Goal: Transaction & Acquisition: Purchase product/service

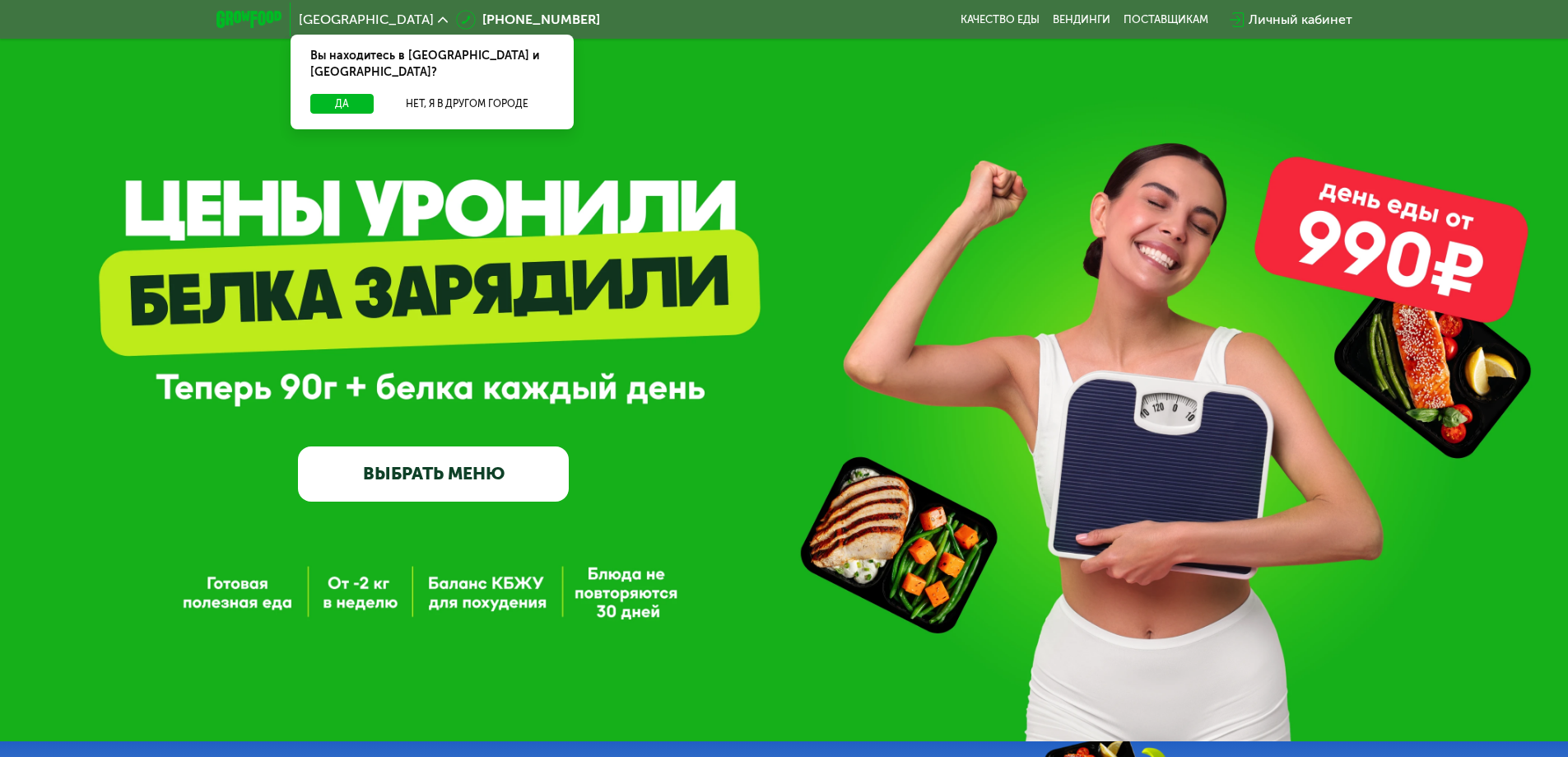
click at [481, 490] on link "ВЫБРАТЬ МЕНЮ" at bounding box center [433, 474] width 271 height 55
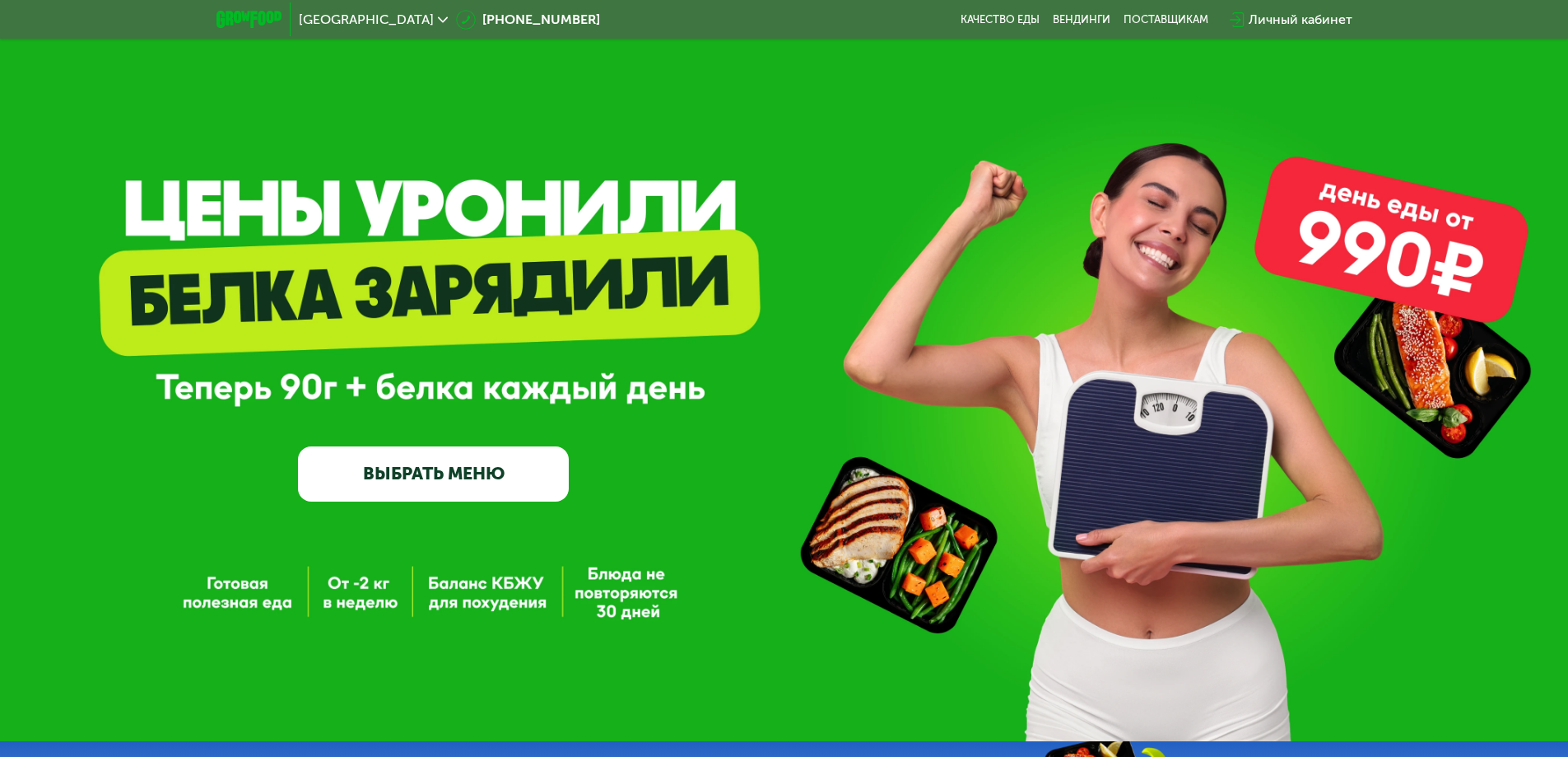
click at [499, 479] on link "ВЫБРАТЬ МЕНЮ" at bounding box center [433, 474] width 271 height 55
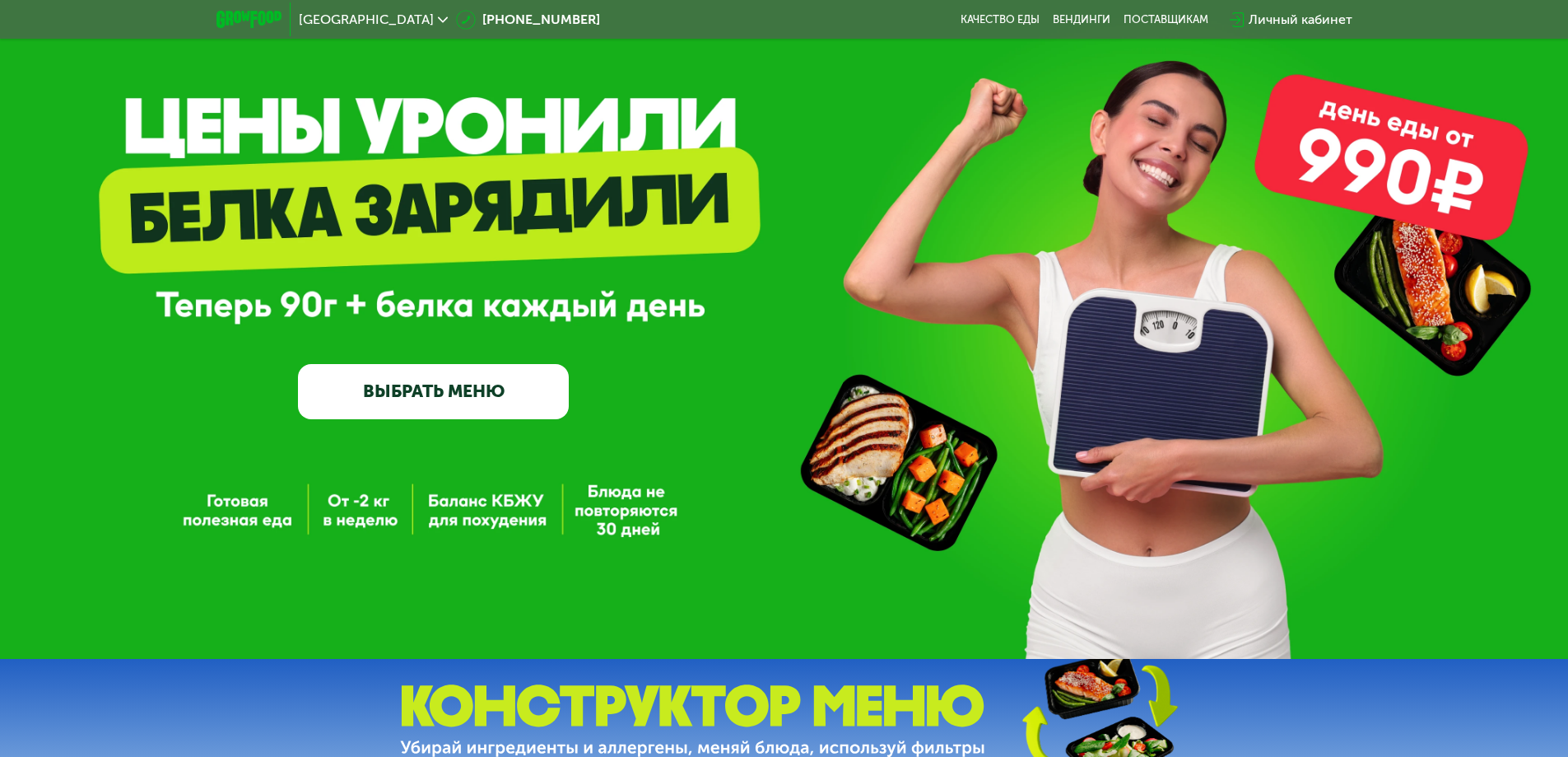
click at [499, 407] on link "ВЫБРАТЬ МЕНЮ" at bounding box center [433, 392] width 271 height 55
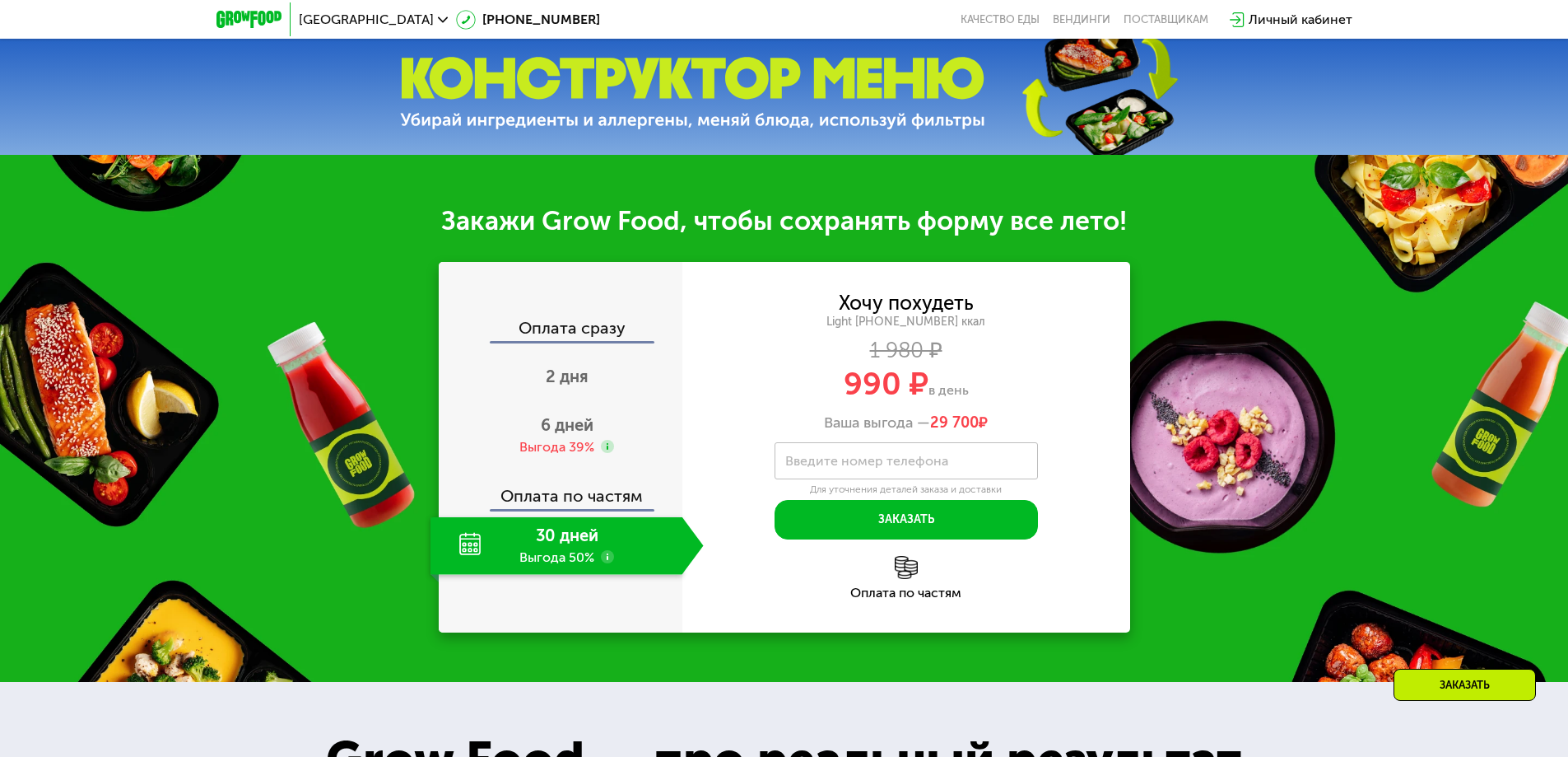
scroll to position [741, 0]
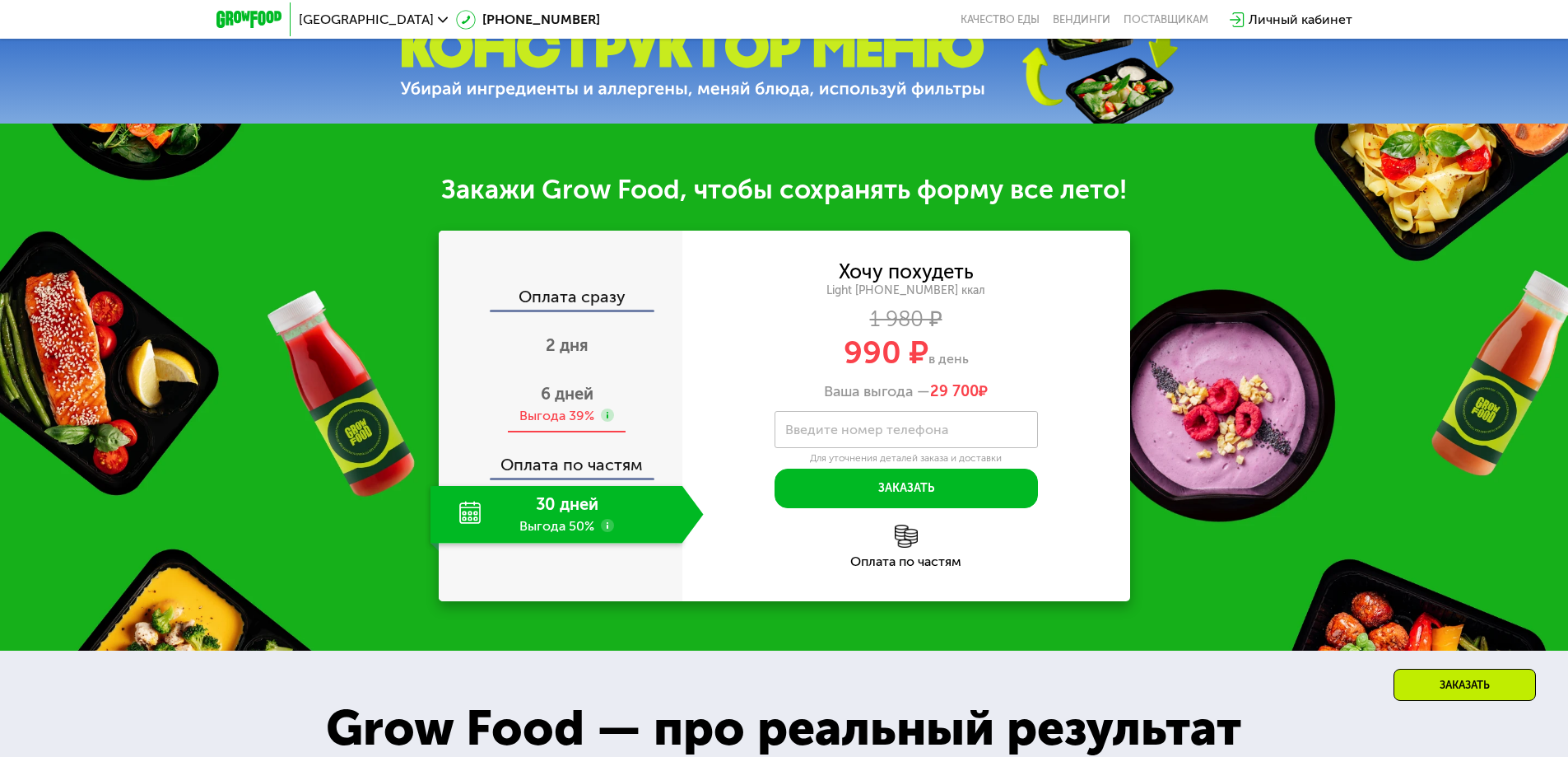
click at [562, 404] on span "6 дней" at bounding box center [568, 393] width 53 height 20
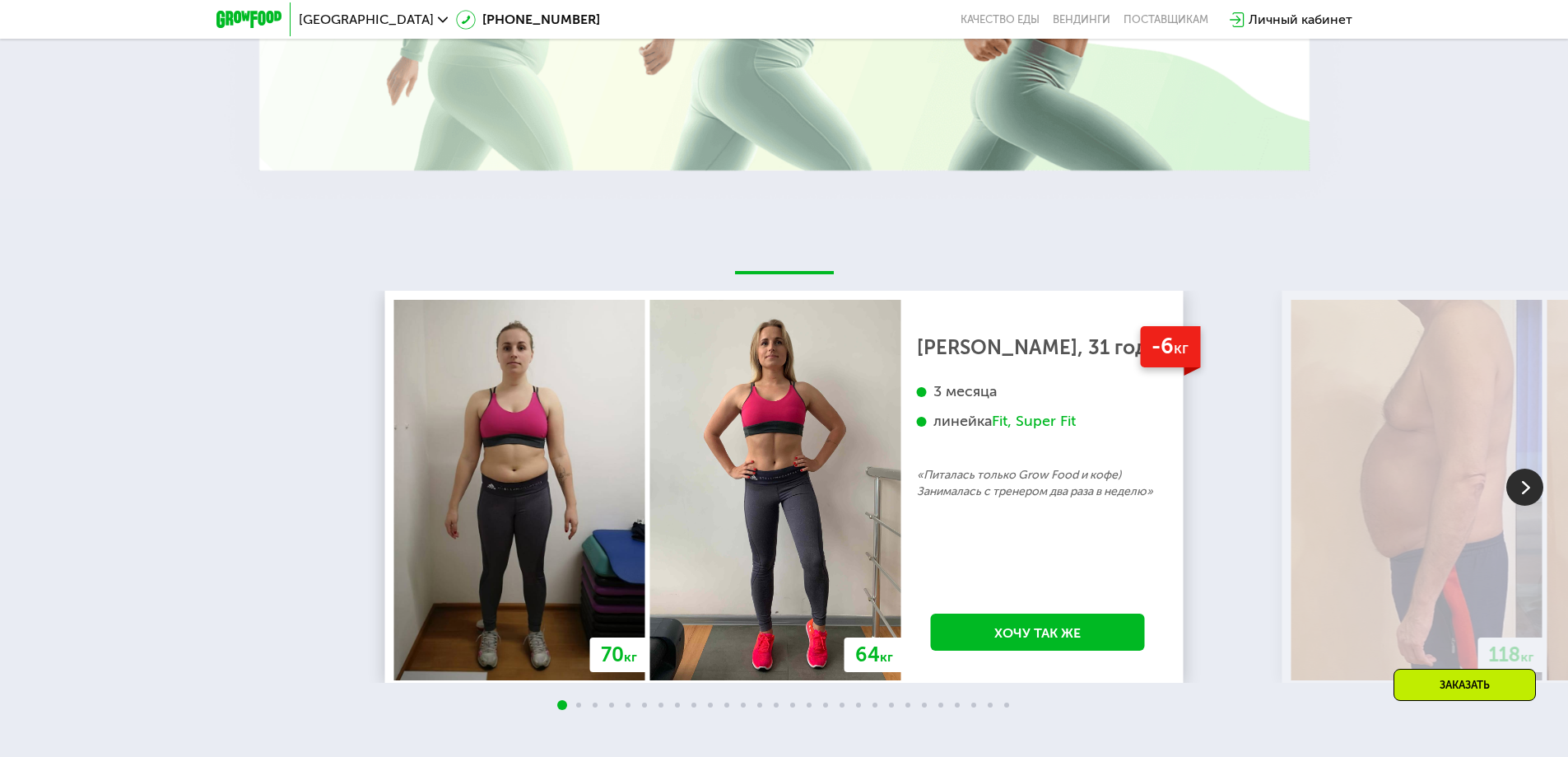
scroll to position [2059, 0]
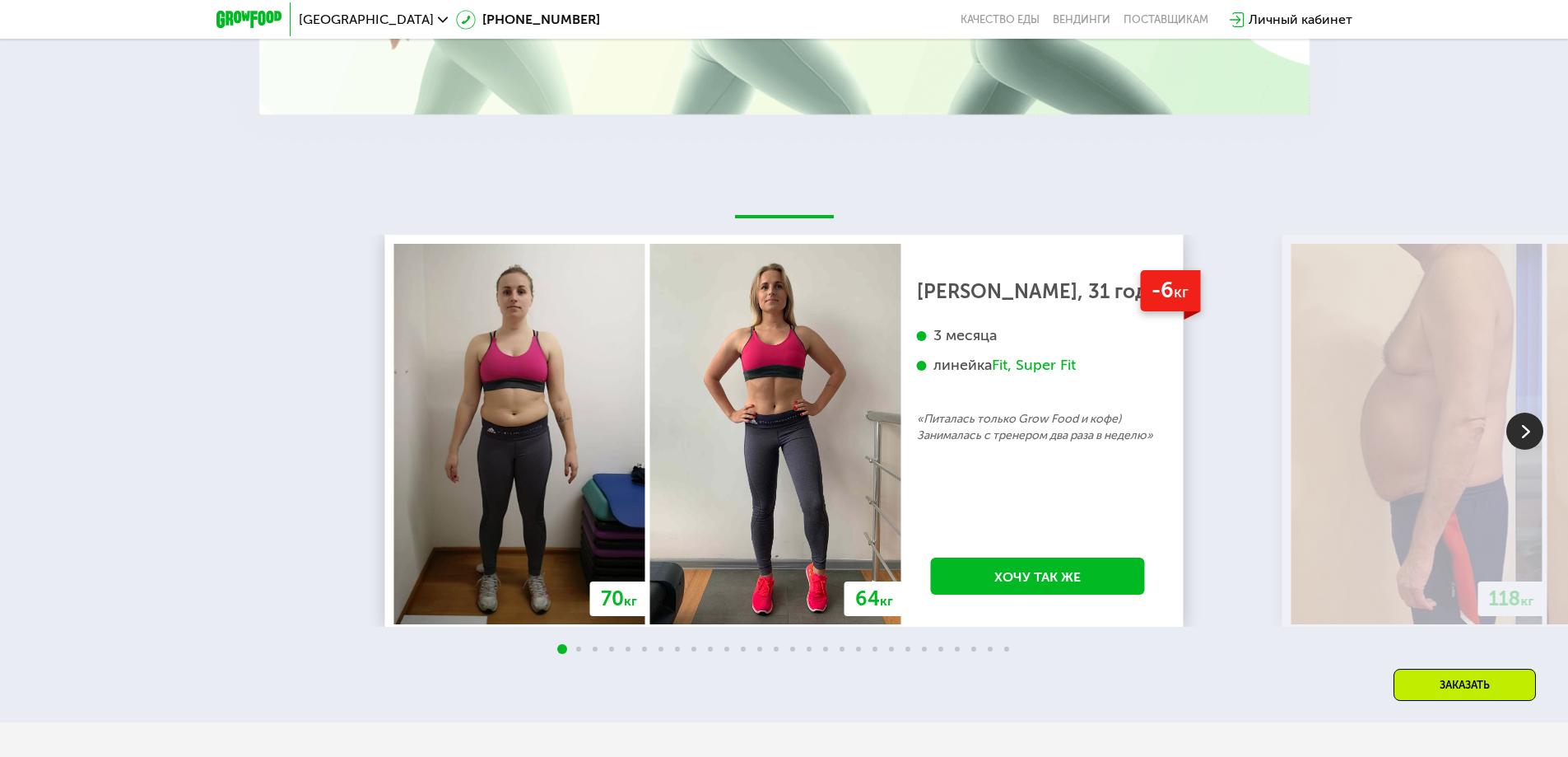
click at [1528, 431] on img at bounding box center [1524, 430] width 37 height 37
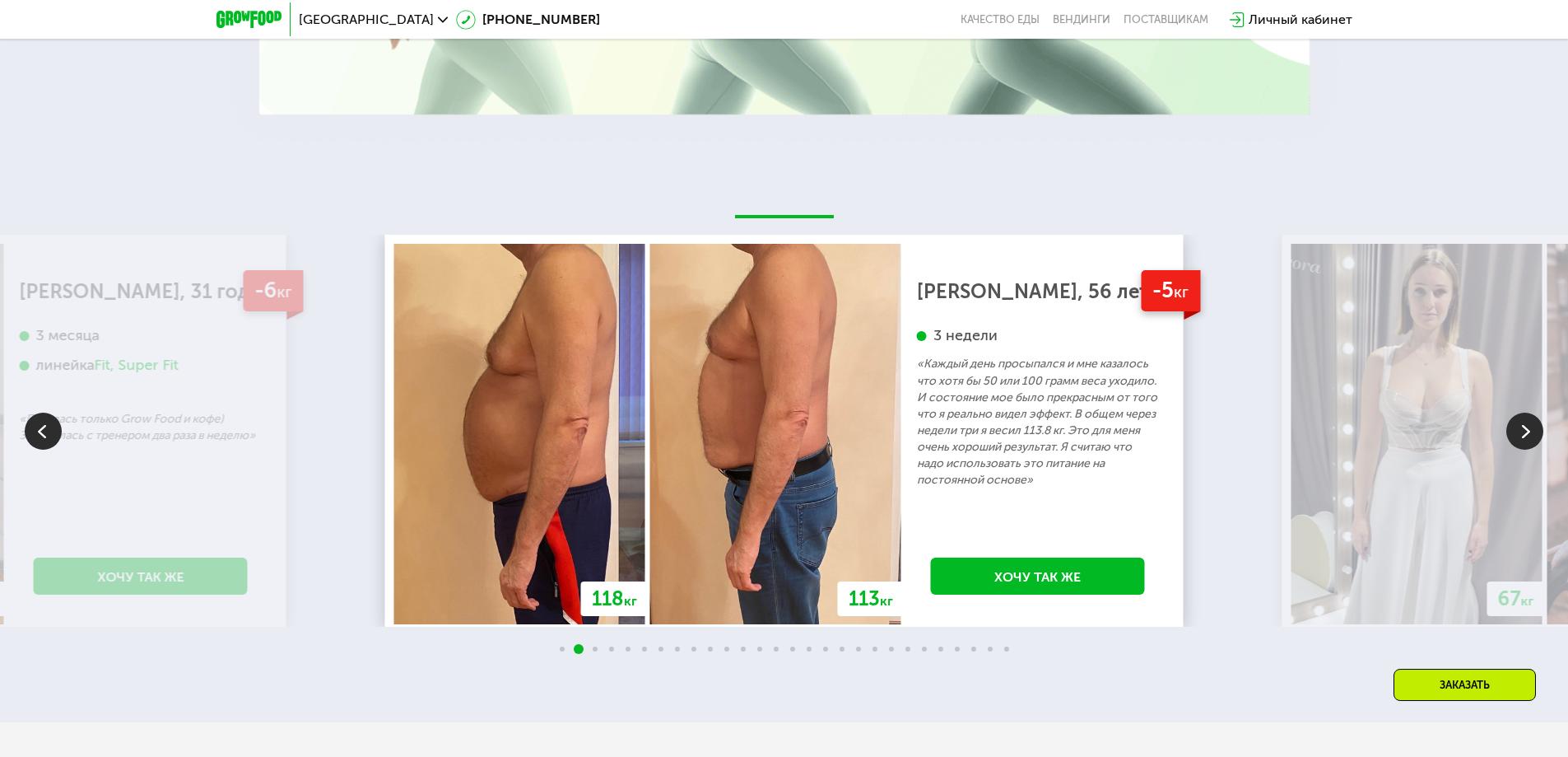
click at [1528, 431] on img at bounding box center [1524, 430] width 37 height 37
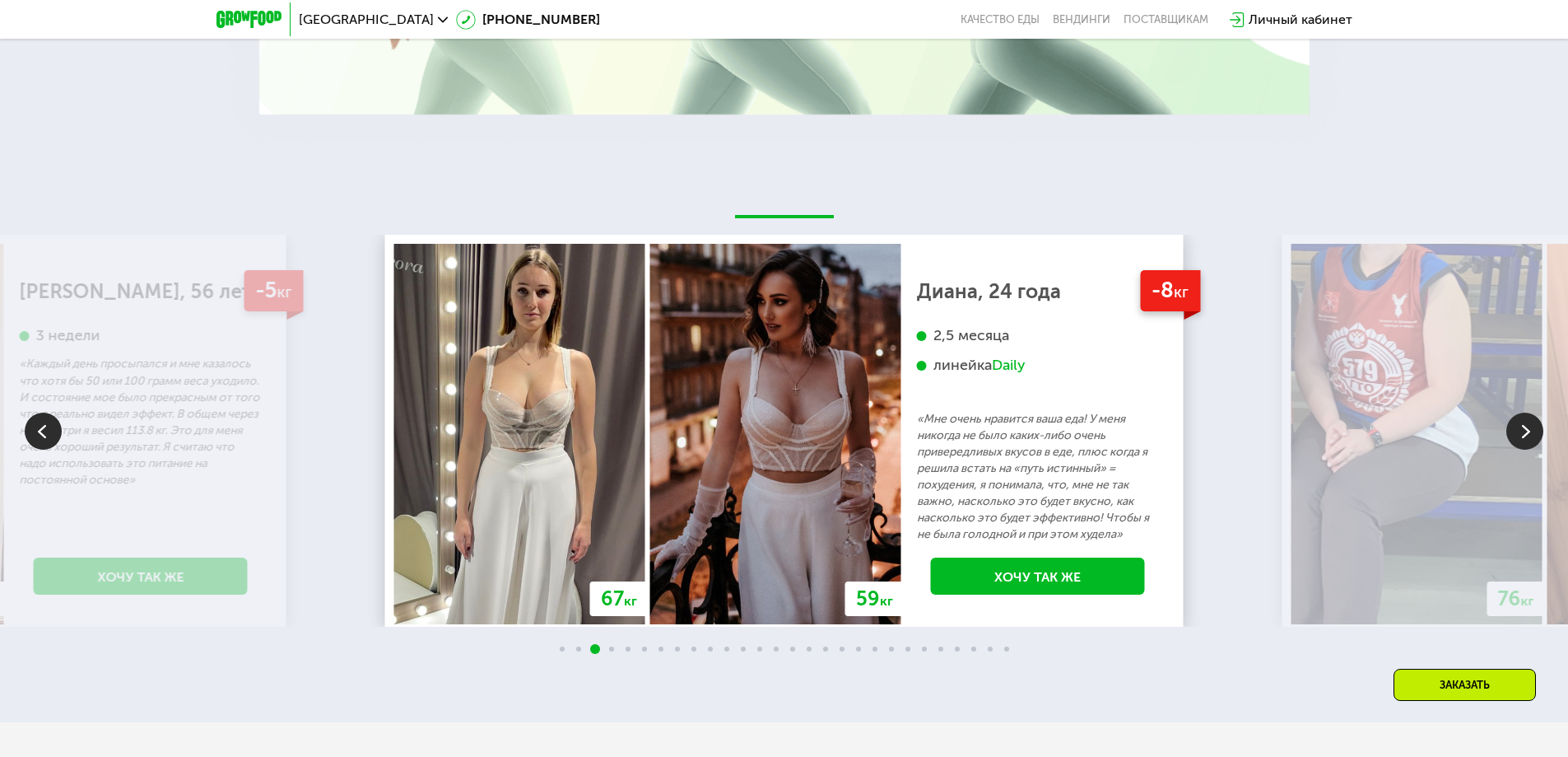
click at [1528, 431] on img at bounding box center [1524, 430] width 37 height 37
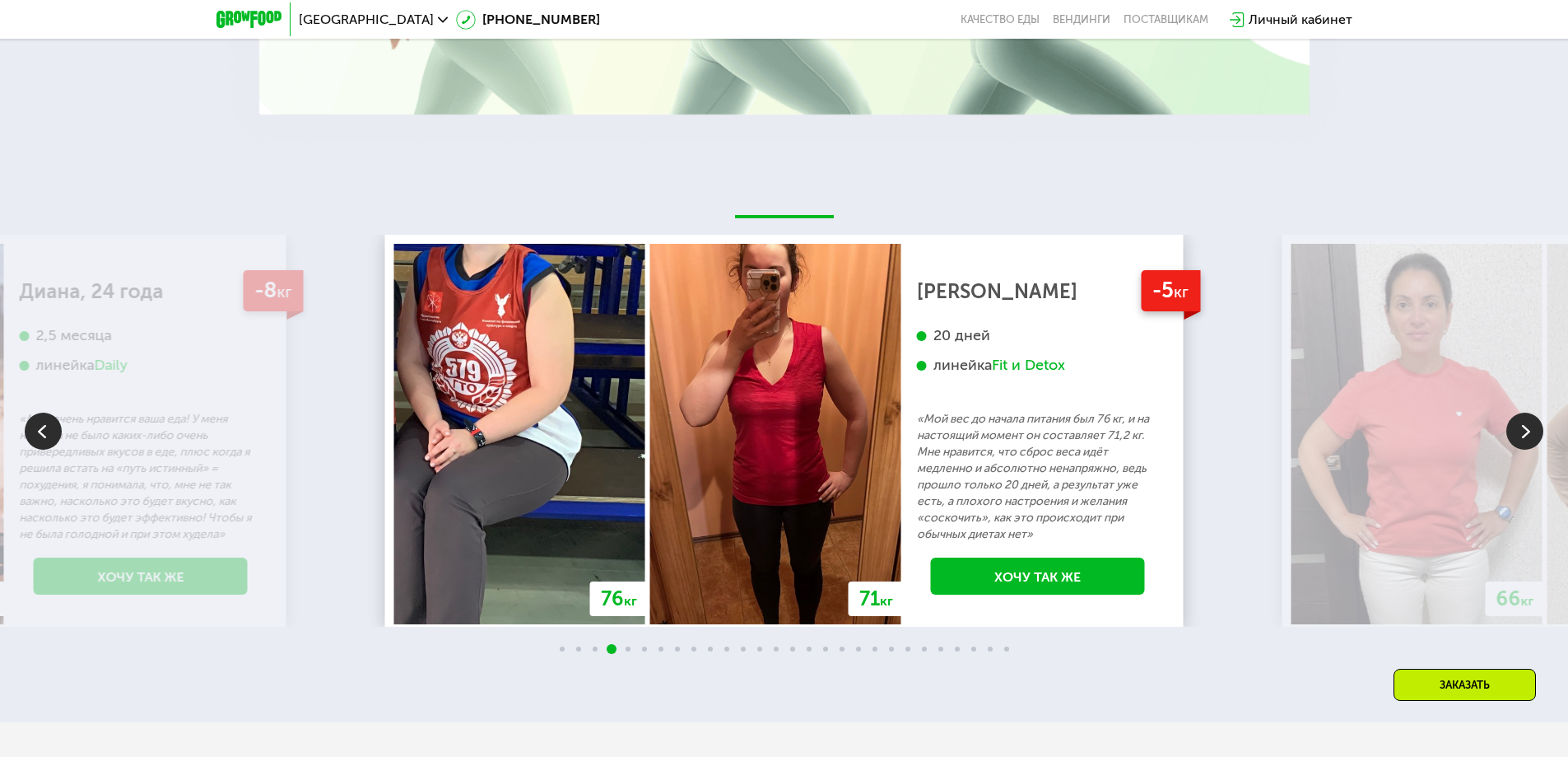
click at [1528, 431] on img at bounding box center [1524, 430] width 37 height 37
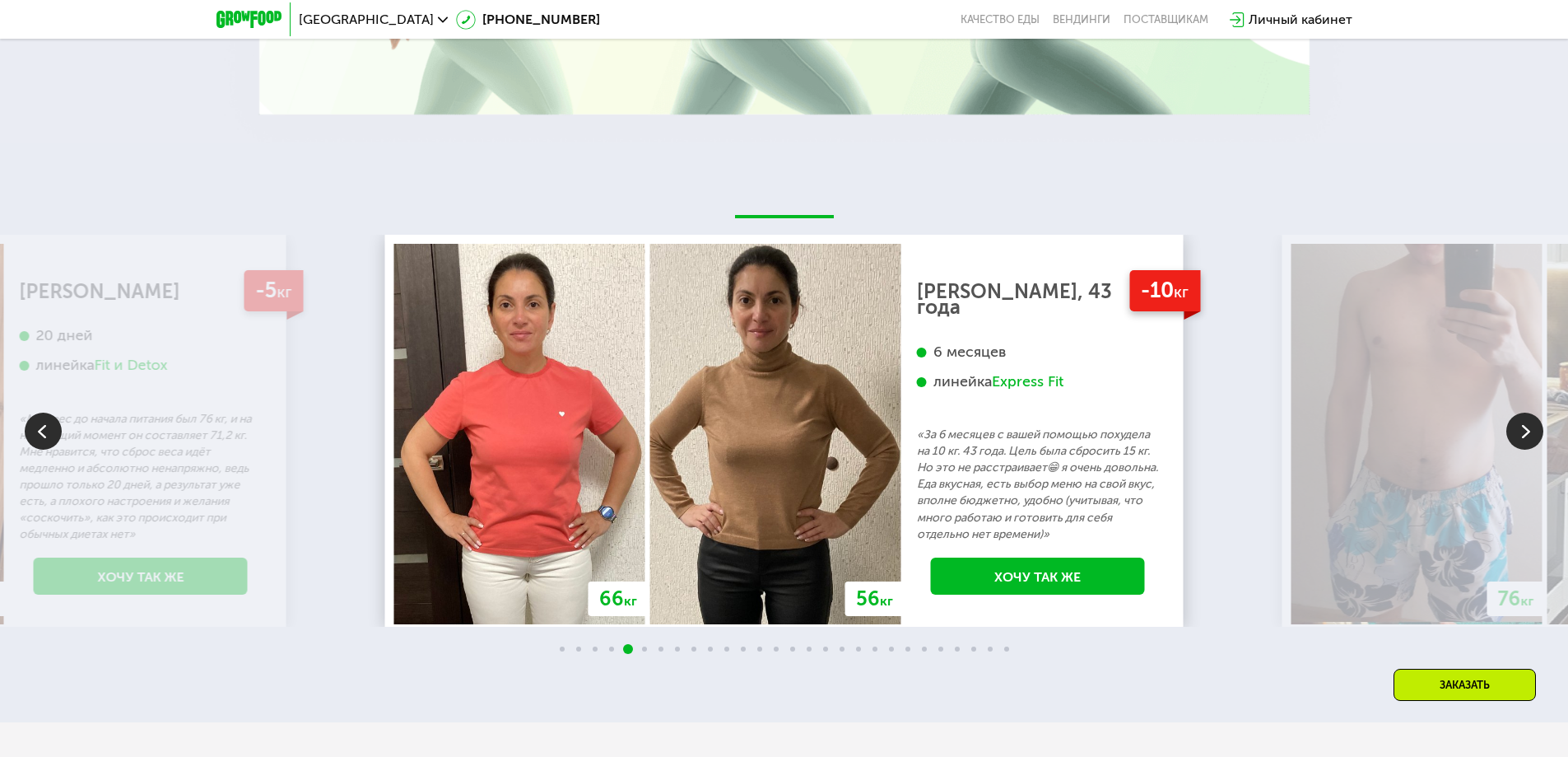
click at [1528, 431] on img at bounding box center [1524, 430] width 37 height 37
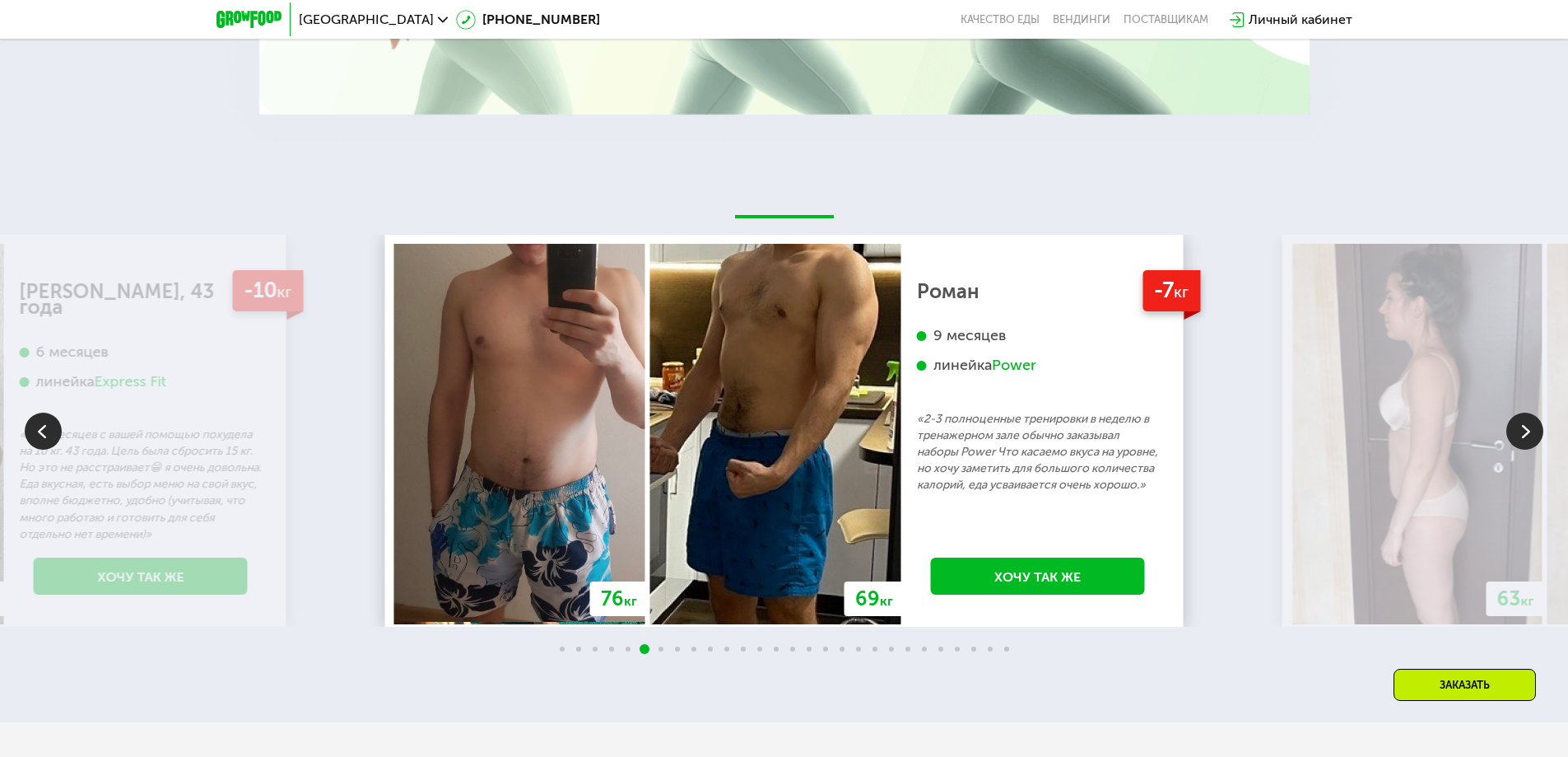
click at [1528, 431] on img at bounding box center [1524, 430] width 37 height 37
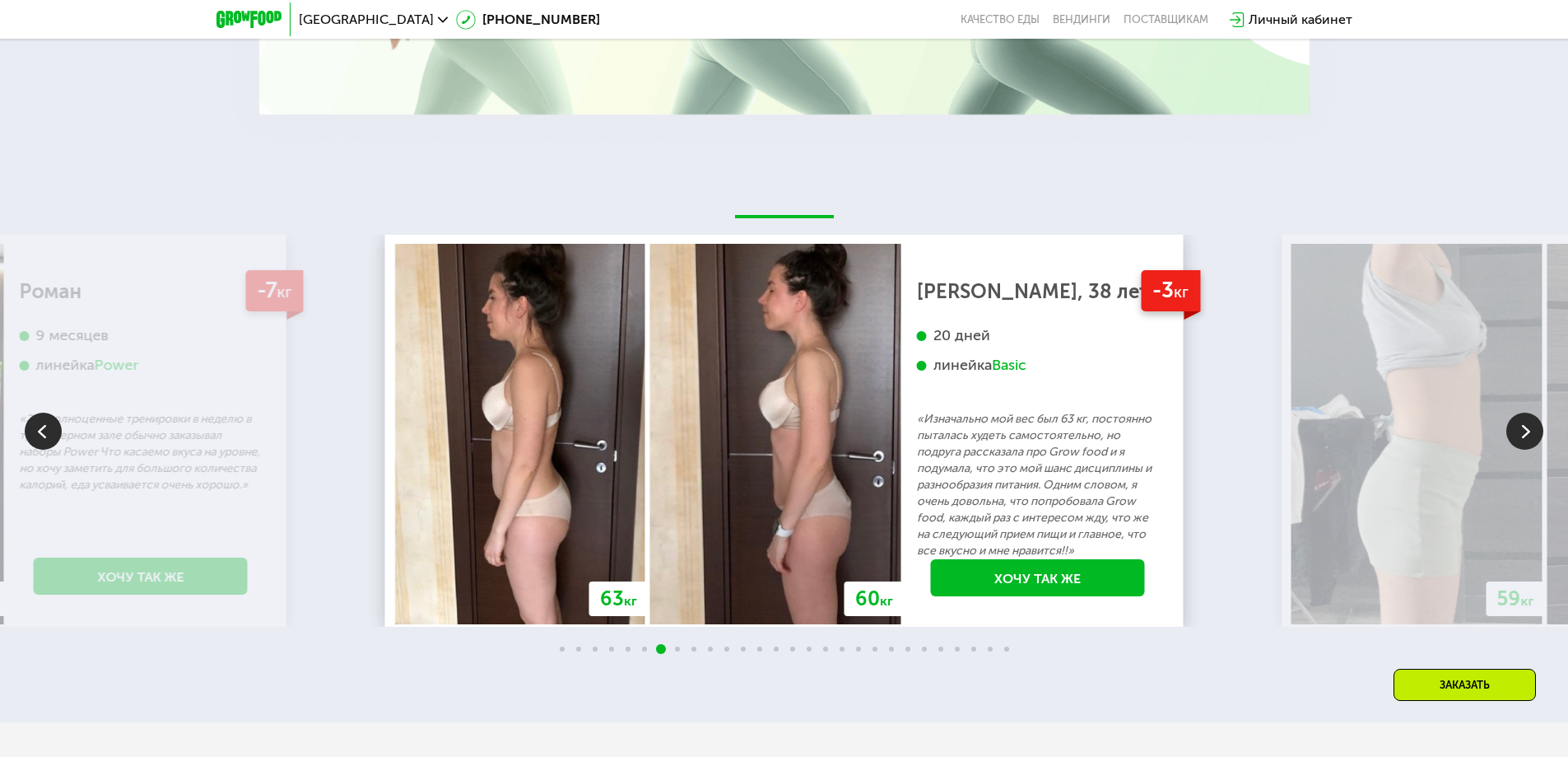
click at [1528, 431] on img at bounding box center [1524, 430] width 37 height 37
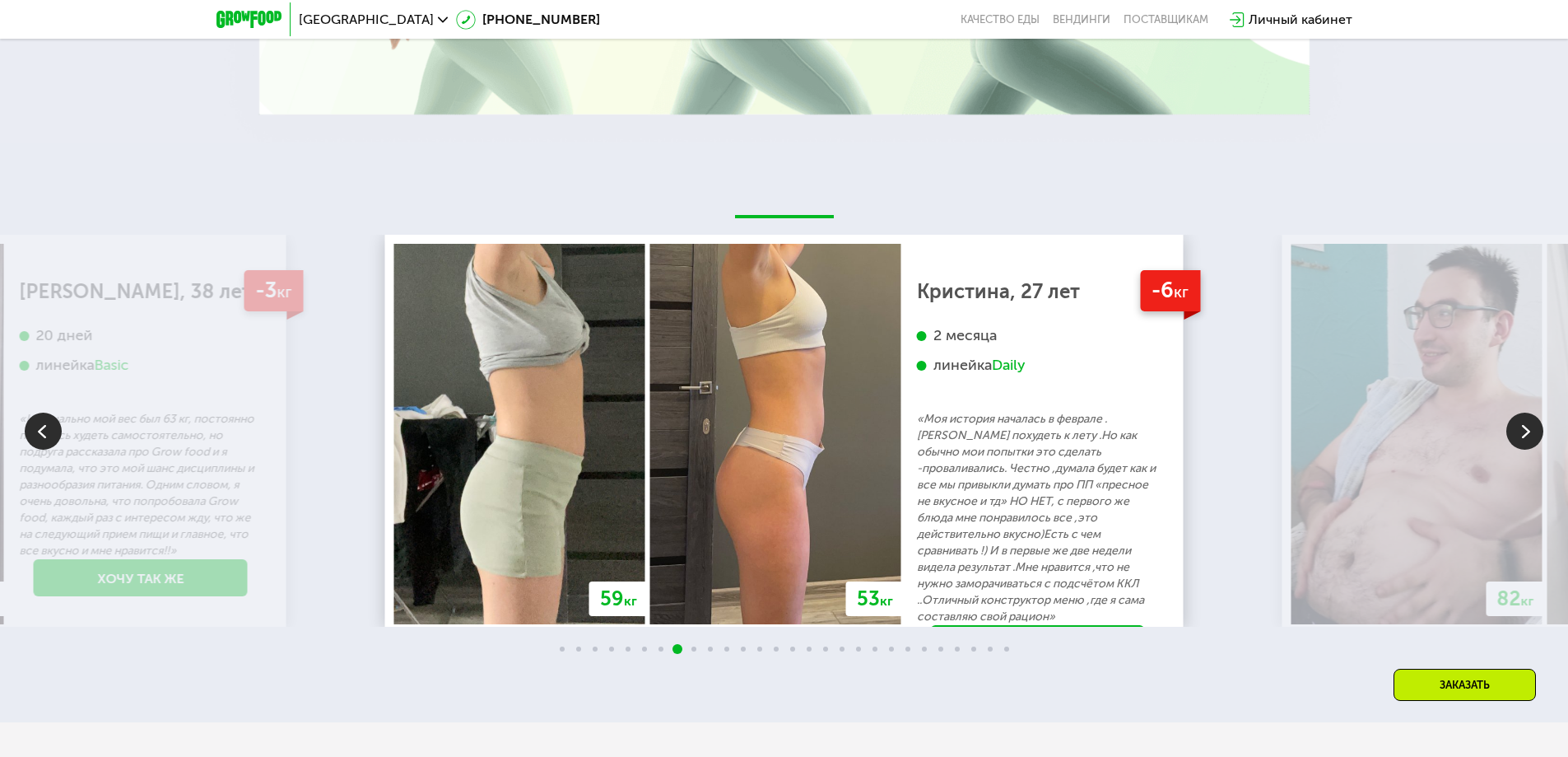
click at [1528, 431] on img at bounding box center [1524, 430] width 37 height 37
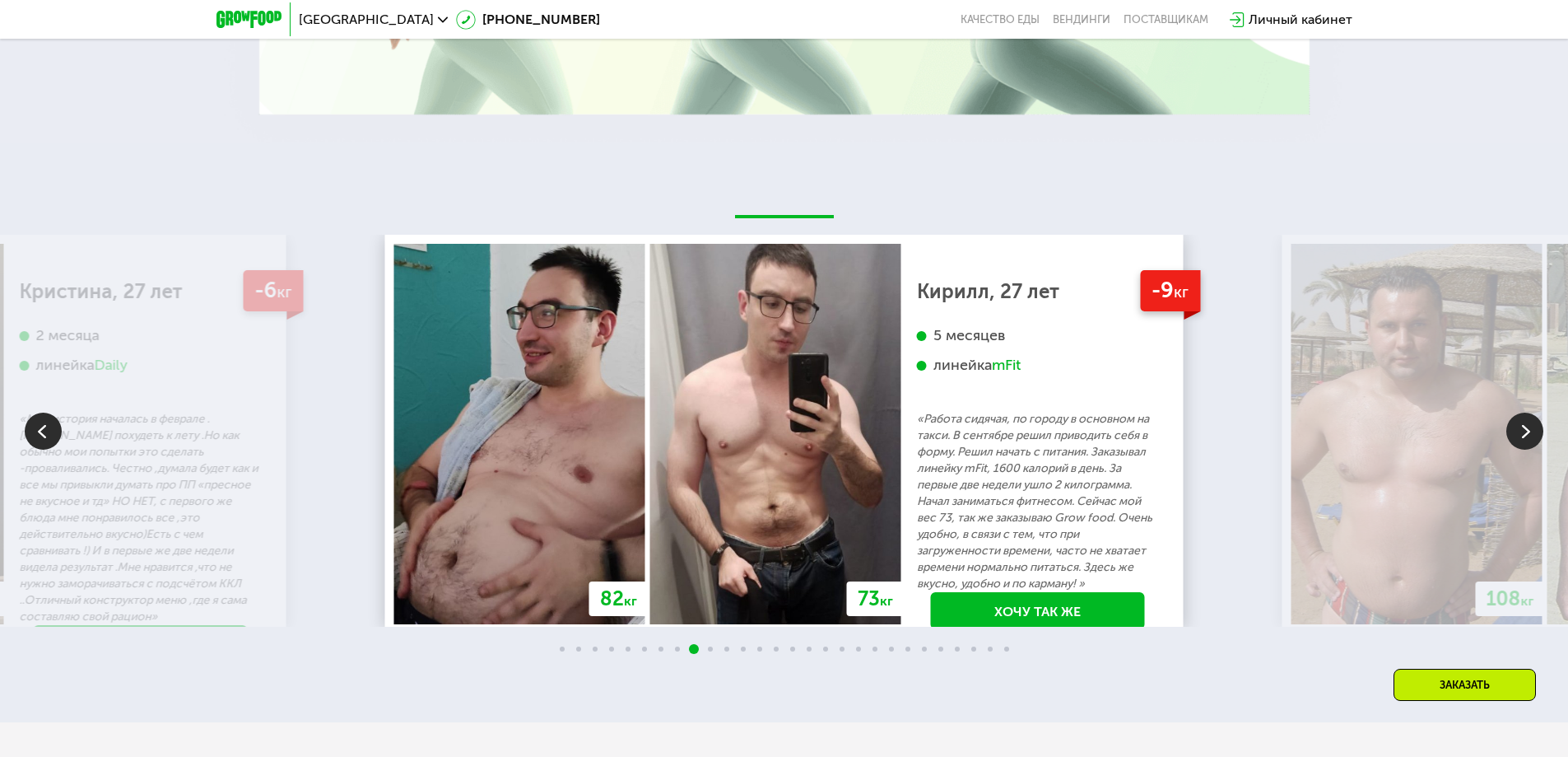
click at [1528, 431] on img at bounding box center [1524, 430] width 37 height 37
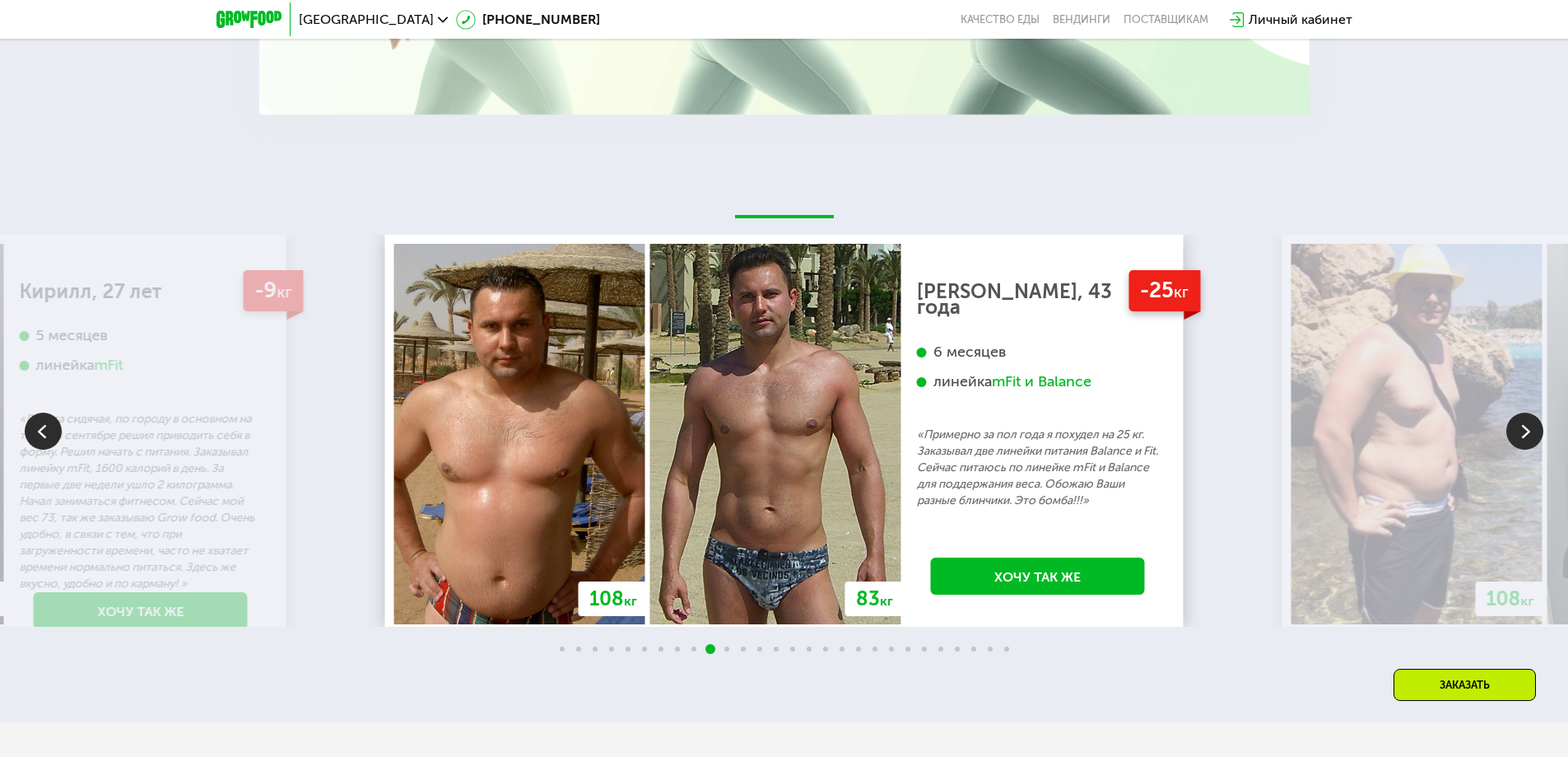
click at [1528, 431] on img at bounding box center [1524, 430] width 37 height 37
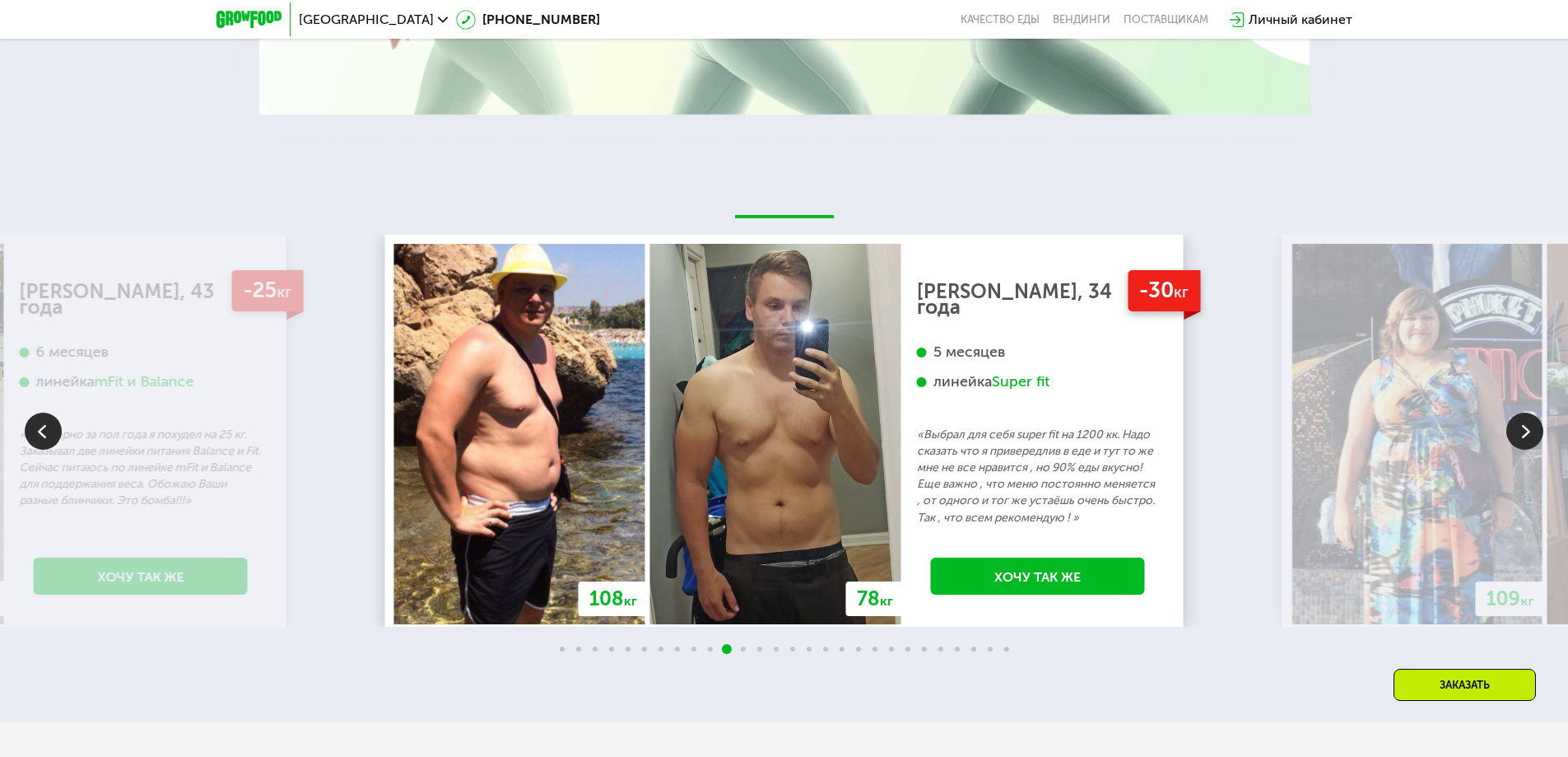
click at [1528, 431] on img at bounding box center [1524, 430] width 37 height 37
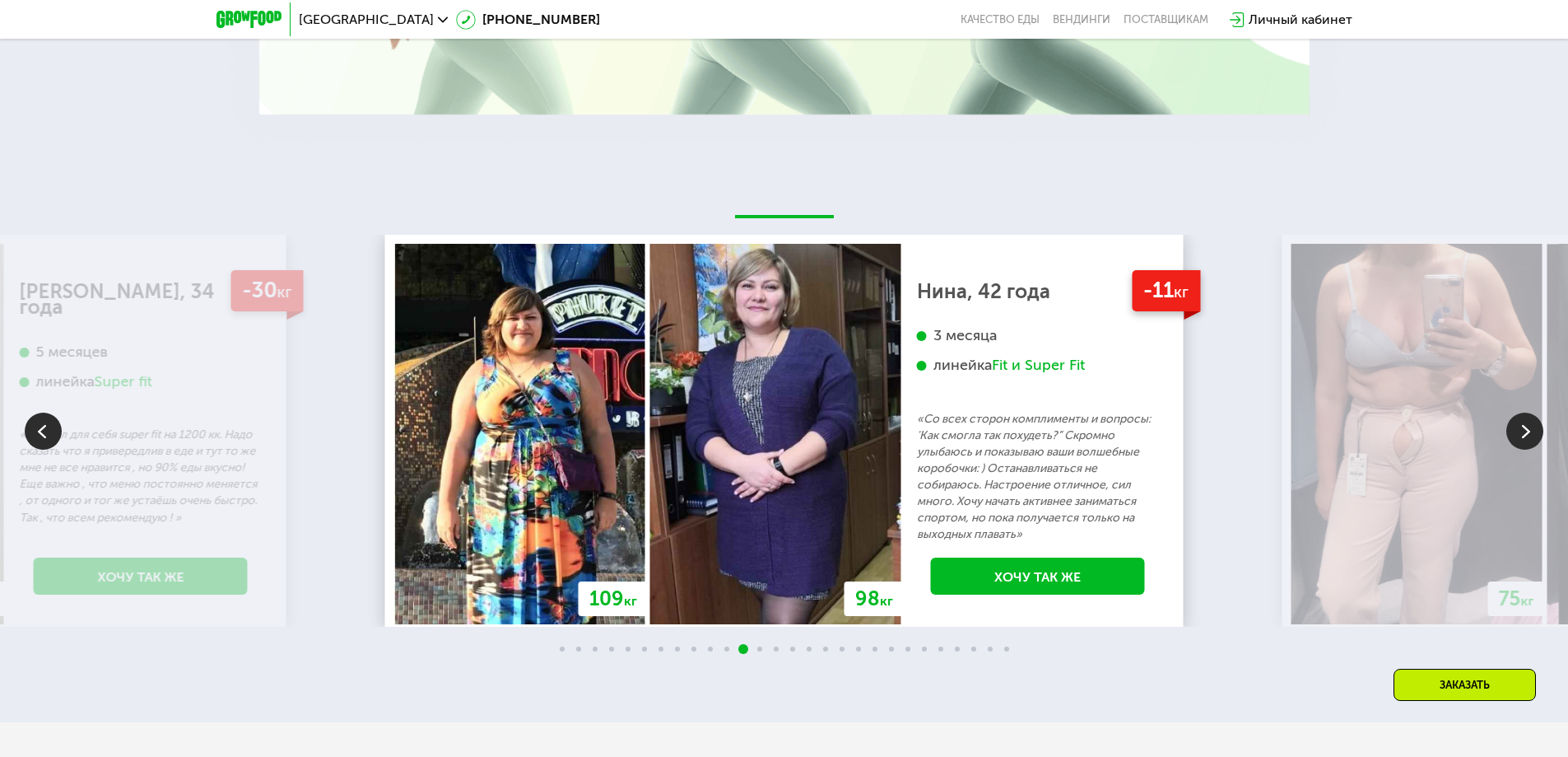
click at [1528, 431] on img at bounding box center [1524, 430] width 37 height 37
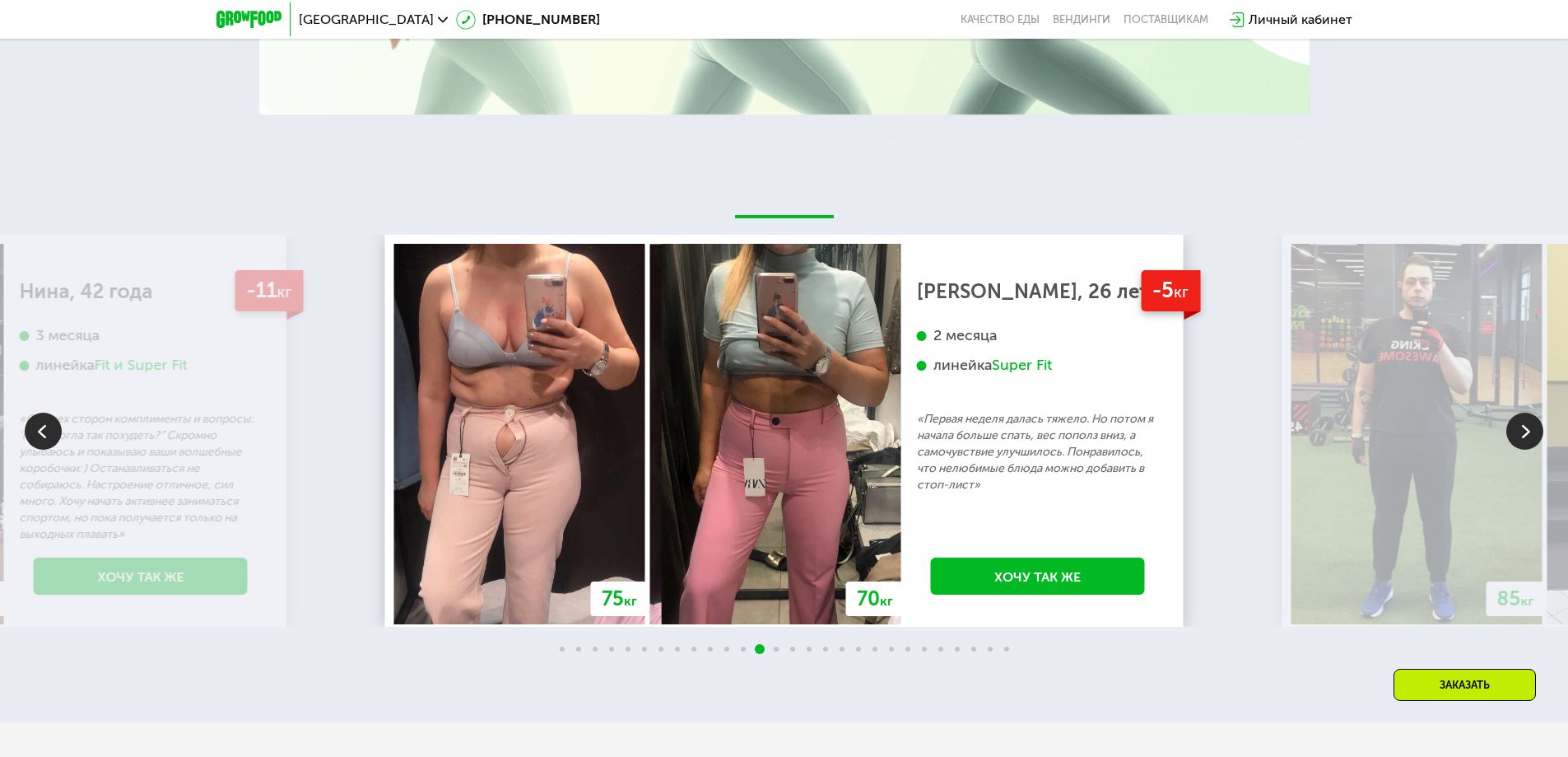
click at [1528, 431] on img at bounding box center [1524, 430] width 37 height 37
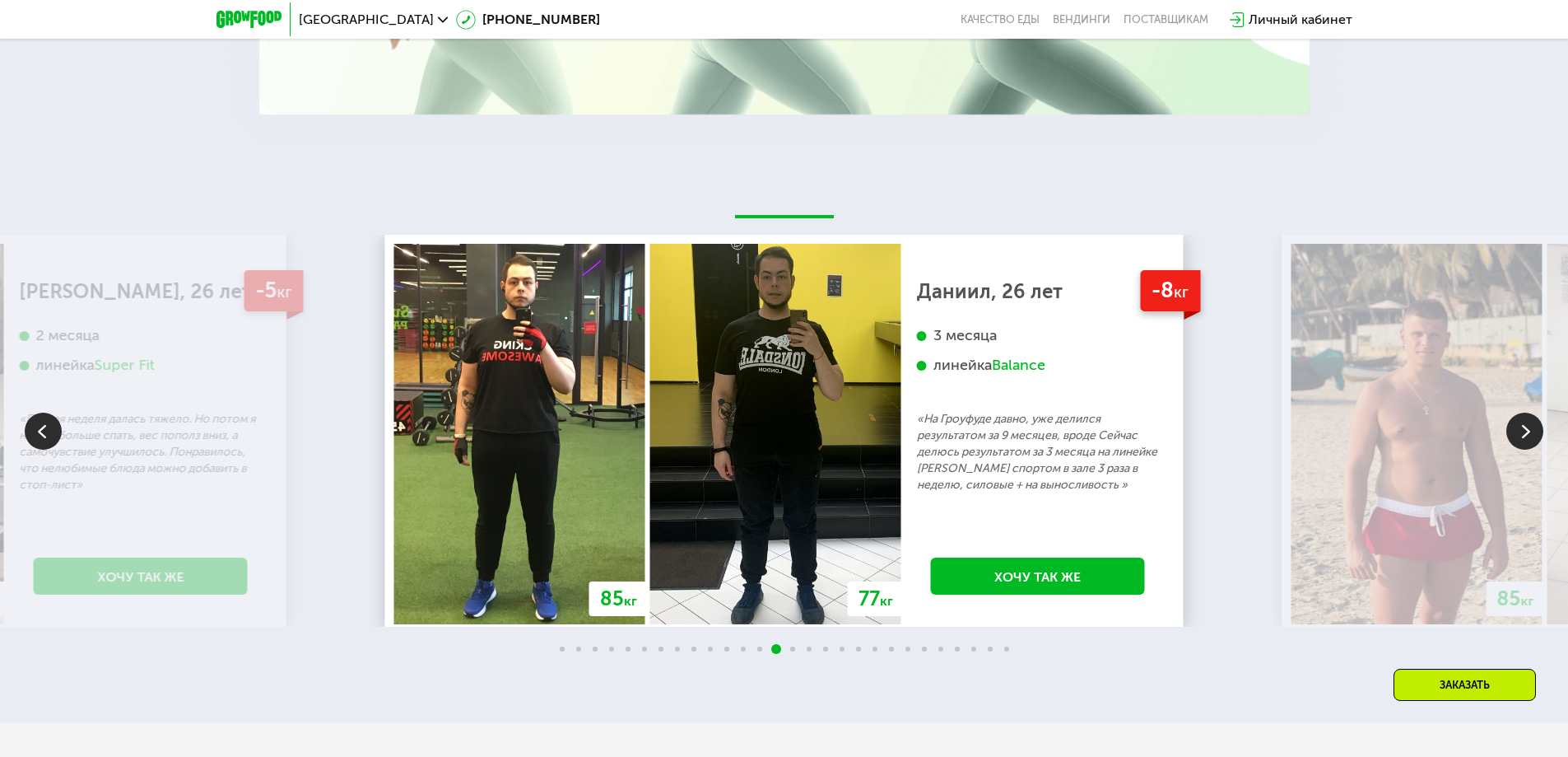
click at [1528, 431] on img at bounding box center [1524, 430] width 37 height 37
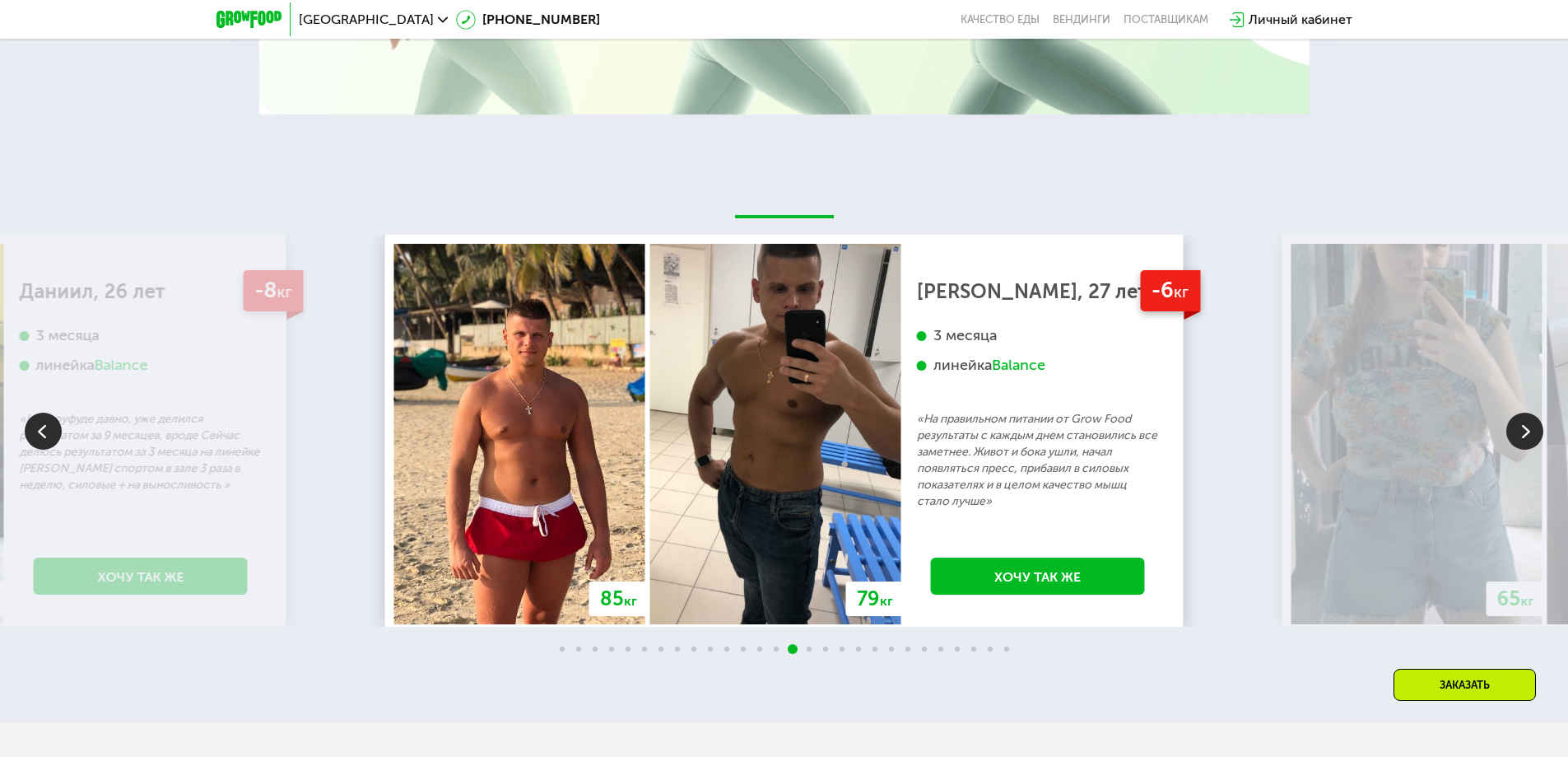
click at [1528, 431] on img at bounding box center [1524, 430] width 37 height 37
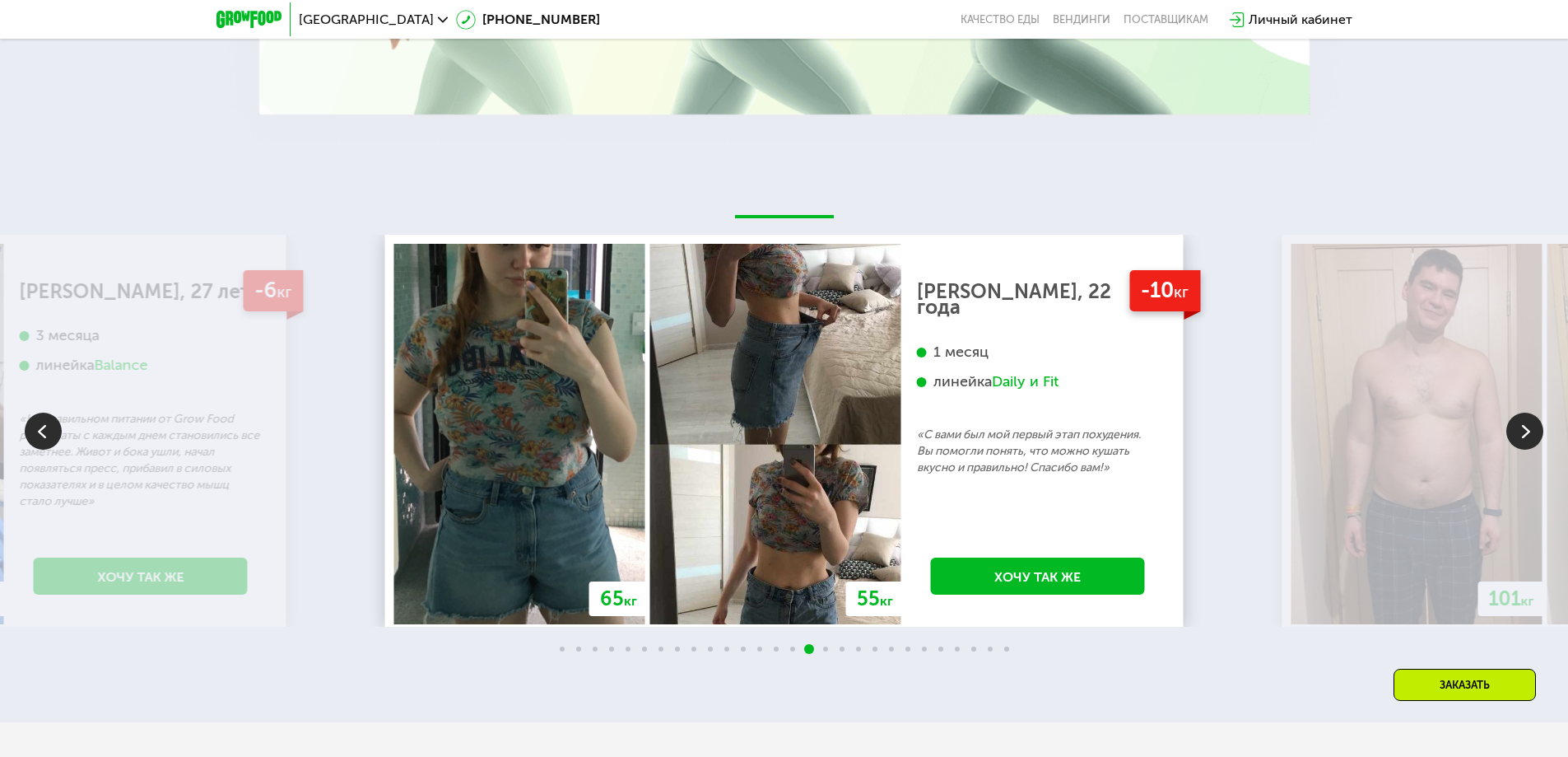
click at [1528, 431] on img at bounding box center [1524, 430] width 37 height 37
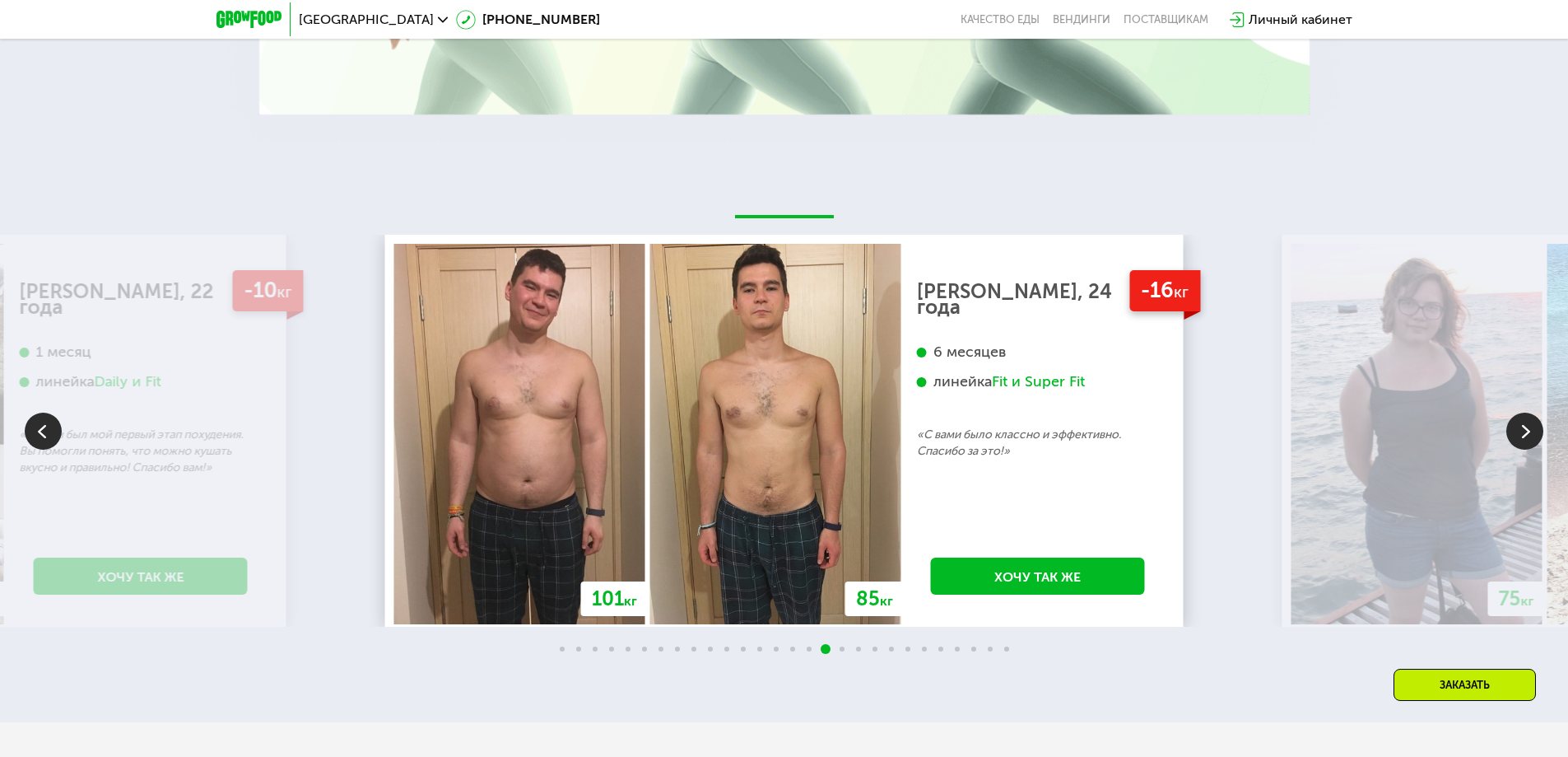
click at [1528, 431] on img at bounding box center [1524, 430] width 37 height 37
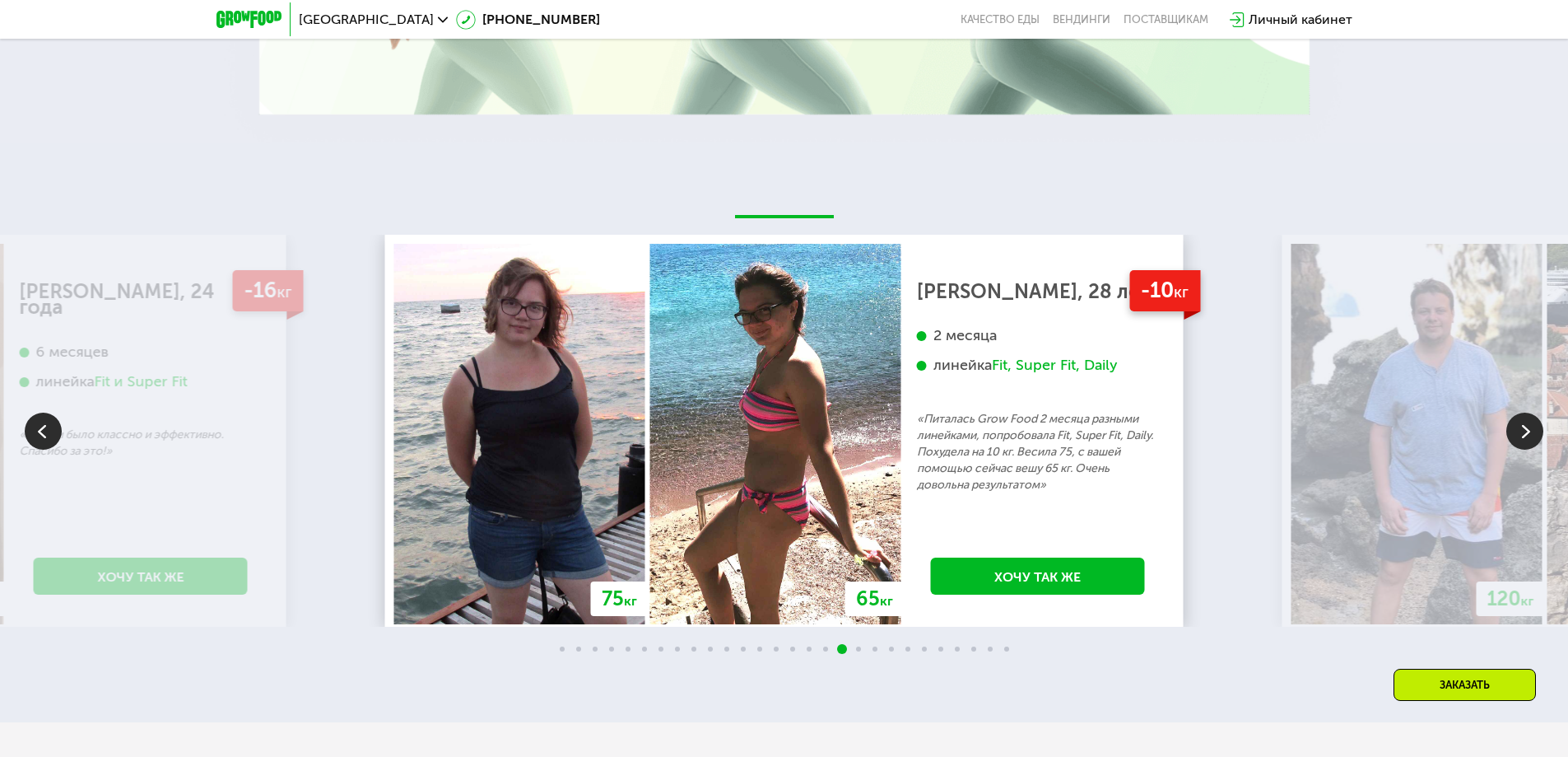
click at [1528, 431] on img at bounding box center [1524, 430] width 37 height 37
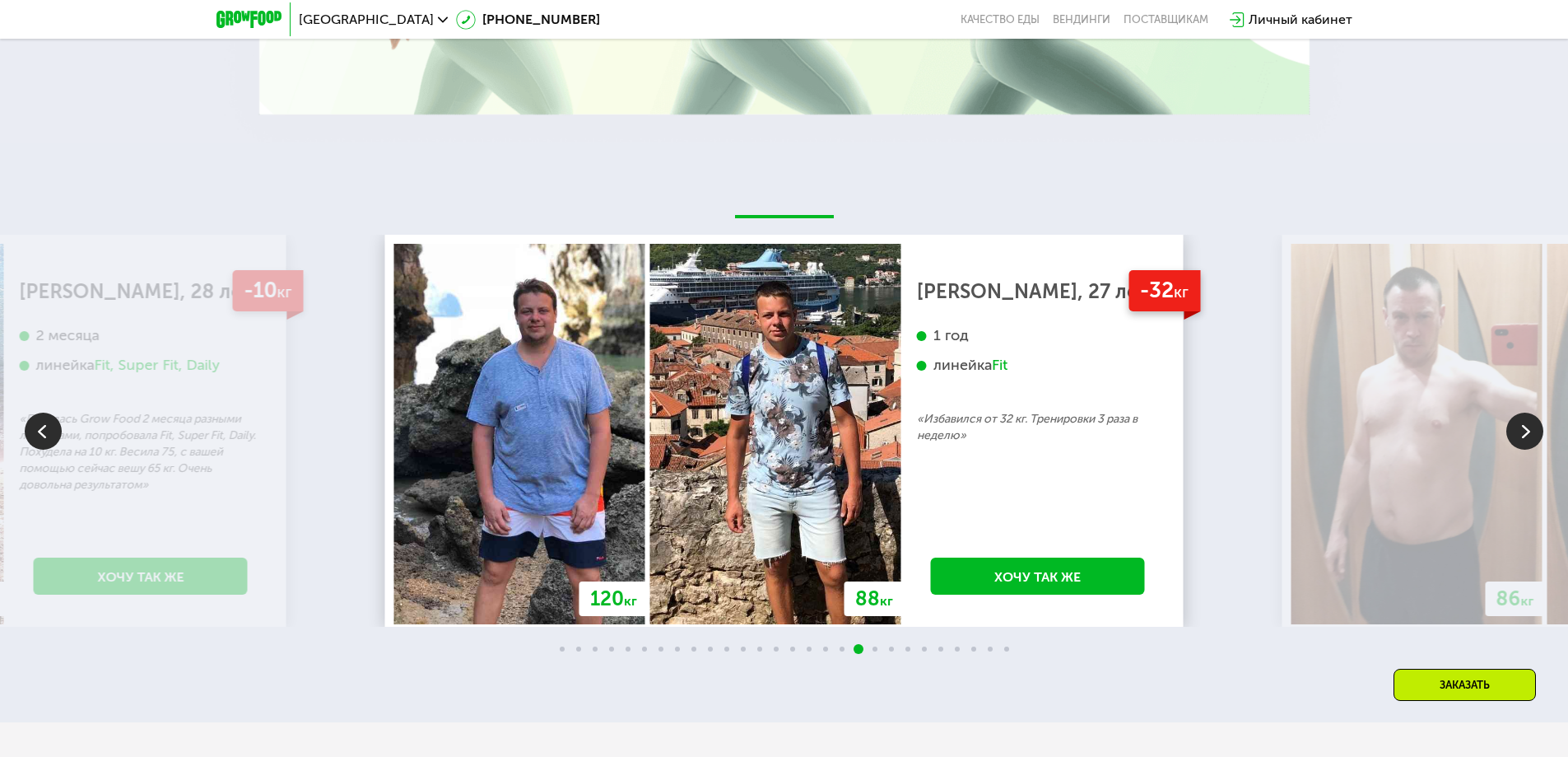
click at [1528, 431] on img at bounding box center [1524, 430] width 37 height 37
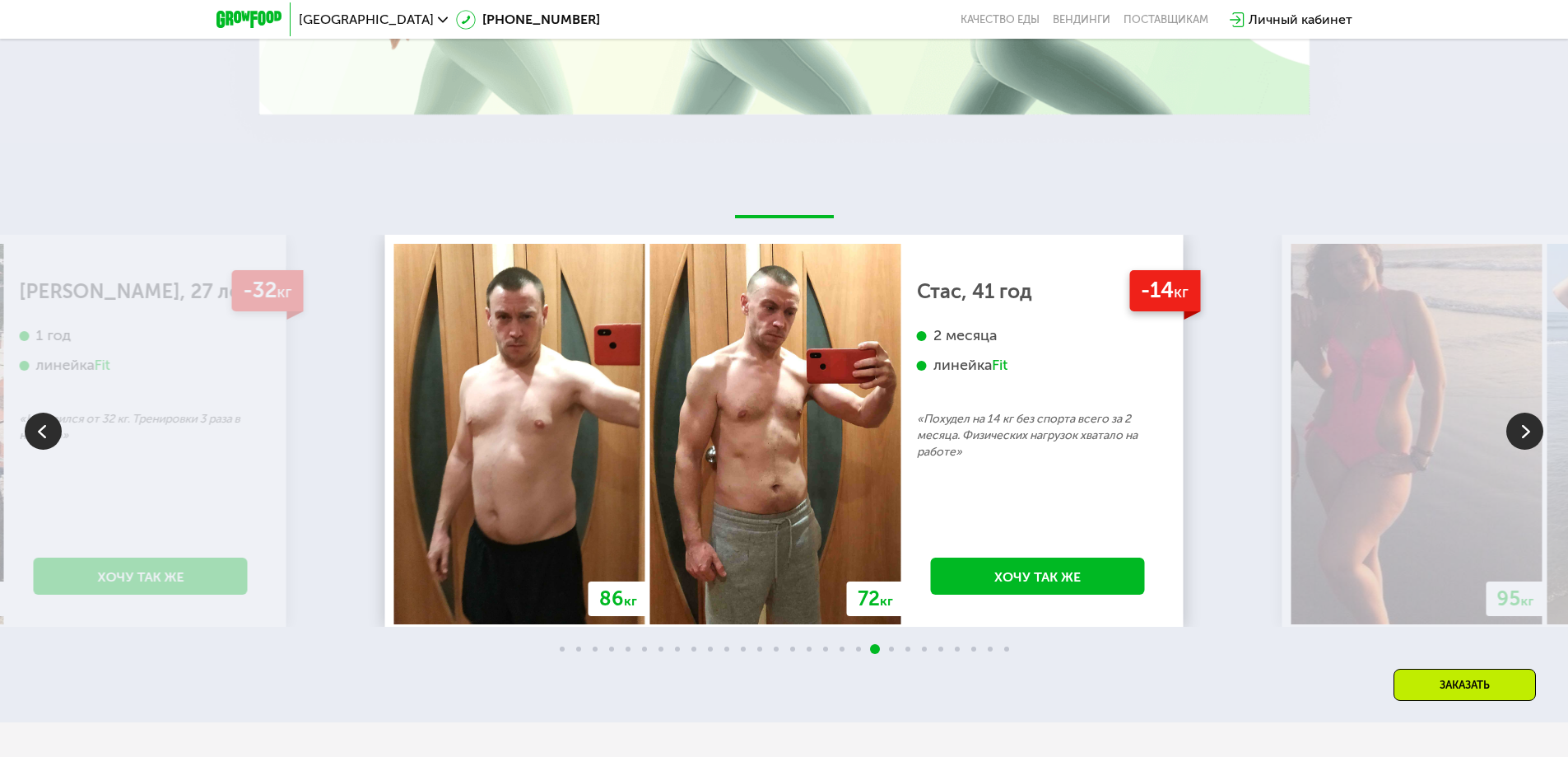
click at [1528, 431] on img at bounding box center [1524, 430] width 37 height 37
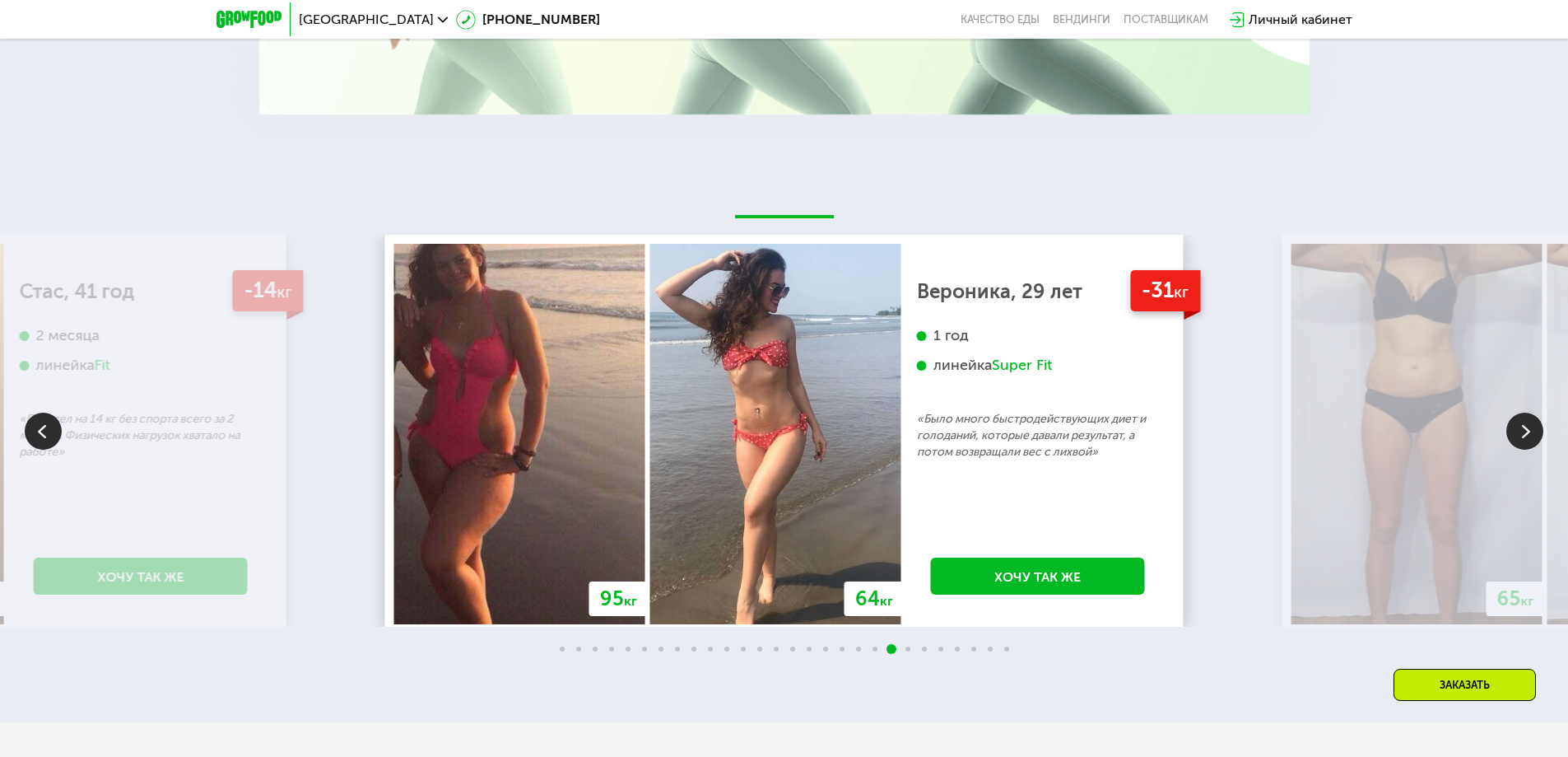
click at [1528, 431] on img at bounding box center [1524, 430] width 37 height 37
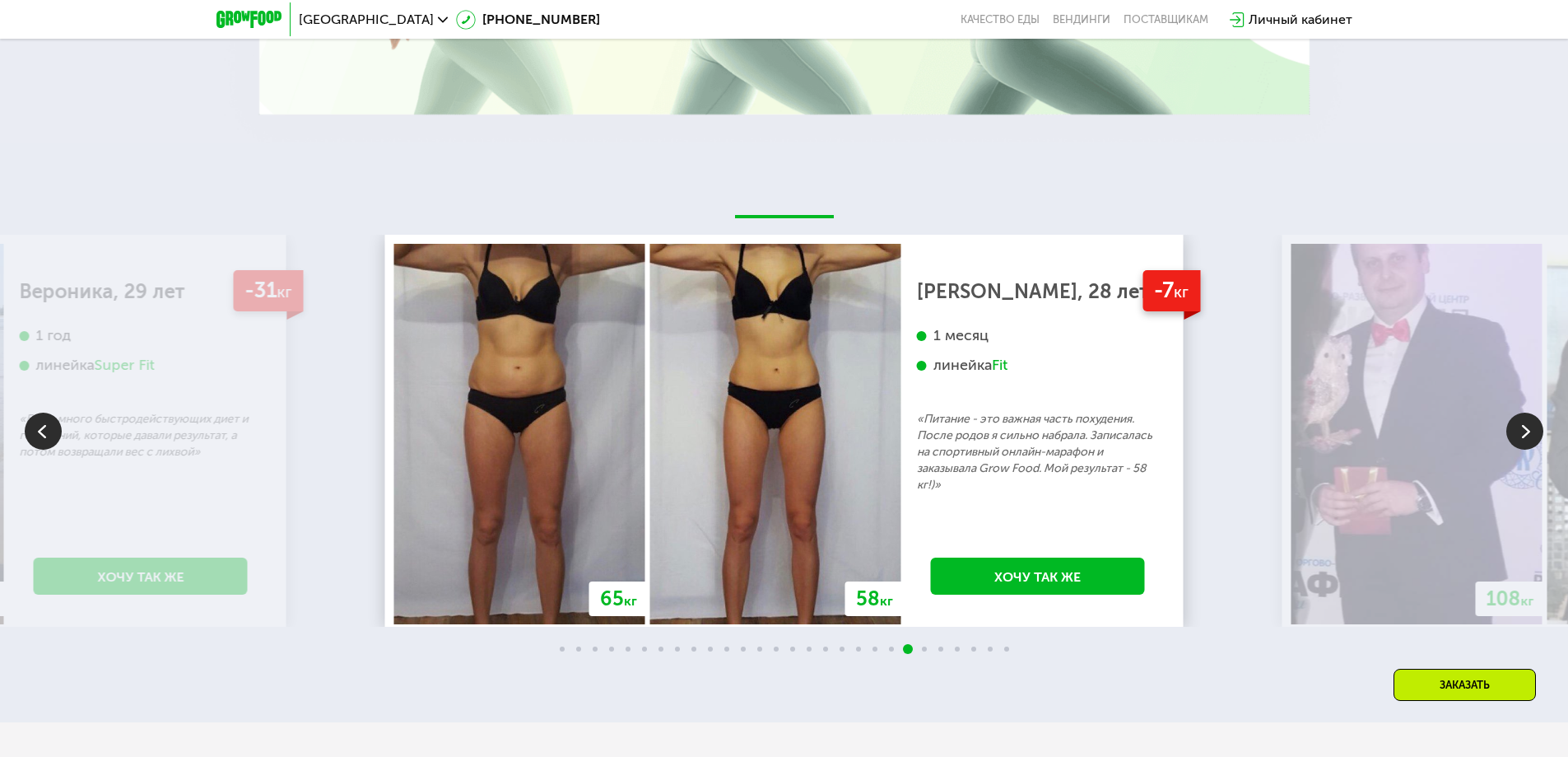
click at [1528, 431] on img at bounding box center [1524, 430] width 37 height 37
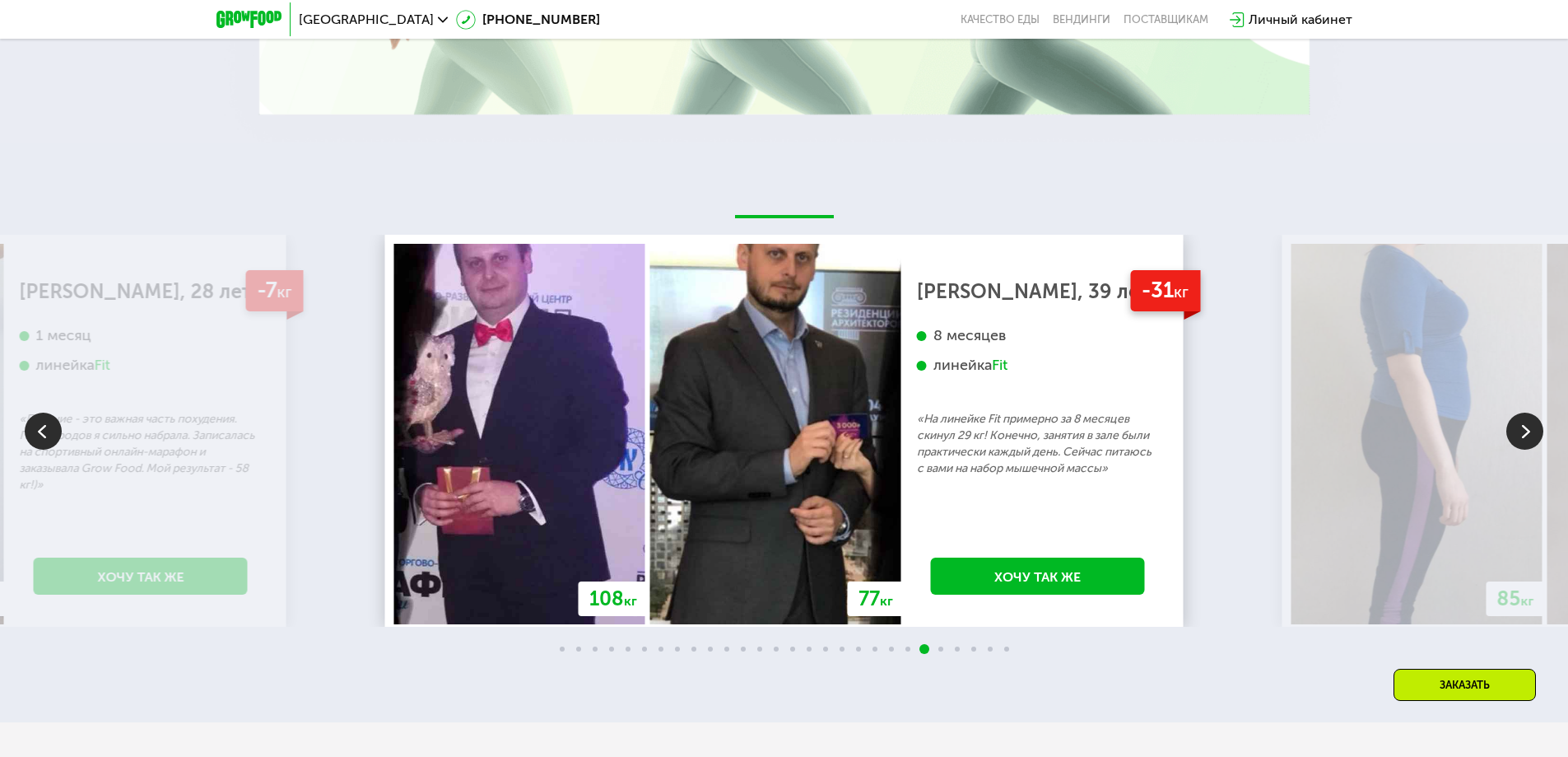
click at [1527, 431] on img at bounding box center [1524, 430] width 37 height 37
